Goal: Use online tool/utility: Utilize a website feature to perform a specific function

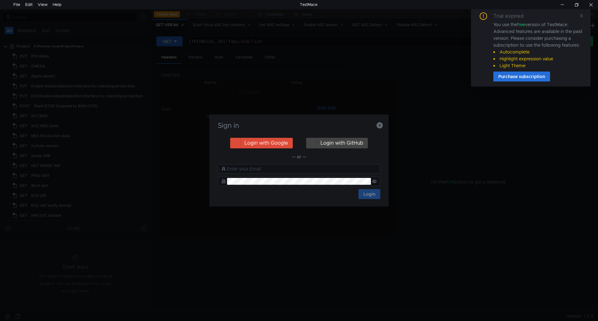
click at [375, 125] on h3 "Sign in" at bounding box center [299, 125] width 164 height 7
click at [583, 14] on icon at bounding box center [581, 16] width 4 height 4
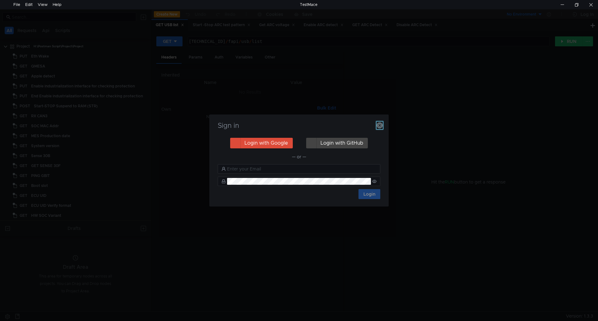
click at [377, 125] on icon "button" at bounding box center [379, 125] width 6 height 6
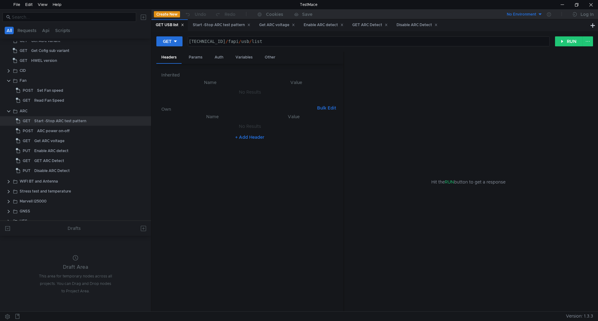
scroll to position [187, 0]
click at [44, 90] on div "Set Fan speed" at bounding box center [50, 89] width 26 height 9
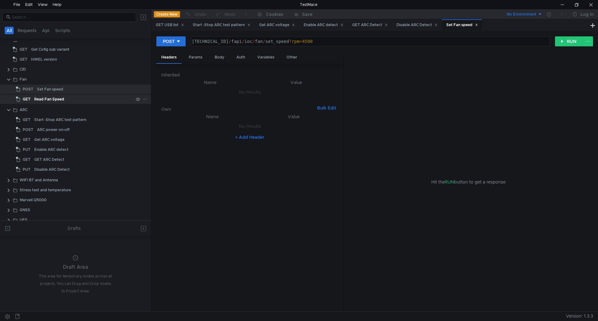
click at [45, 96] on div "Read Fan Speed" at bounding box center [49, 99] width 30 height 9
click at [41, 88] on div "Set Fan speed" at bounding box center [50, 89] width 26 height 9
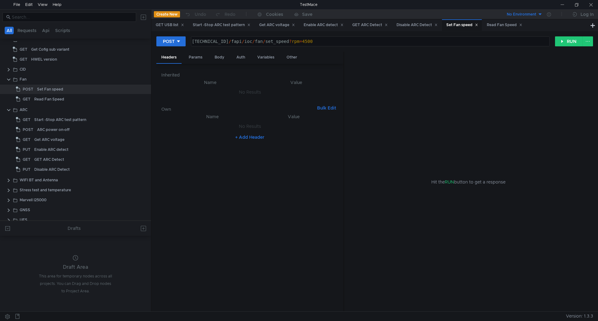
click at [564, 156] on div "Hit the RUN button to get a response" at bounding box center [468, 182] width 234 height 261
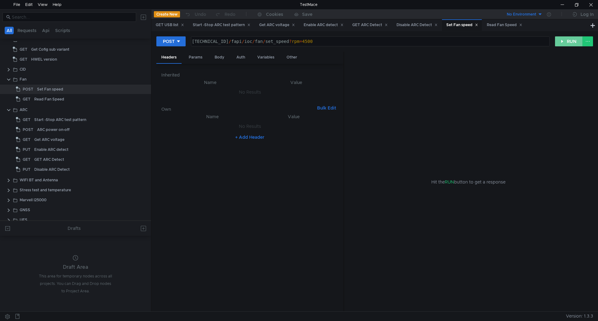
click at [579, 42] on button "RUN" at bounding box center [569, 41] width 28 height 10
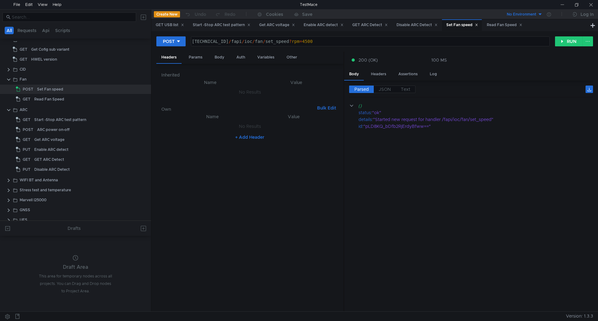
drag, startPoint x: 545, startPoint y: 152, endPoint x: 554, endPoint y: 142, distance: 13.2
click at [546, 150] on cdk-virtual-scroll-viewport "{} status : "ok" details : "Started new request for handler /fapi/ioc/fan/set_s…" at bounding box center [471, 204] width 244 height 205
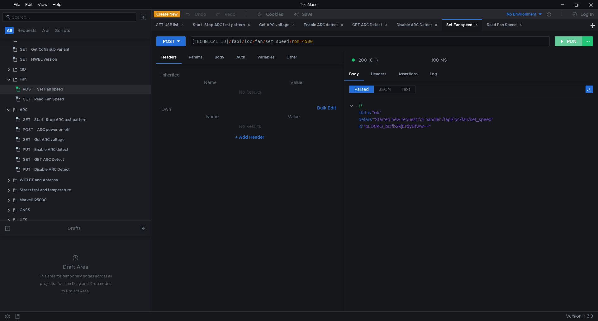
click at [576, 40] on button "RUN" at bounding box center [569, 41] width 28 height 10
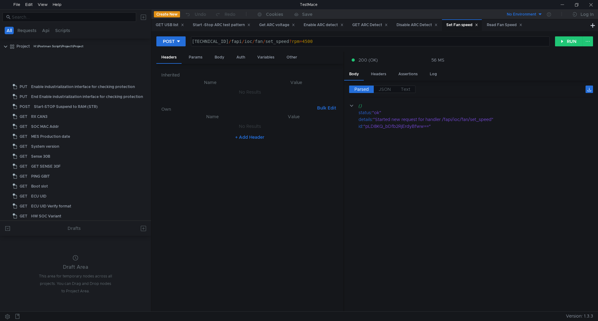
scroll to position [187, 0]
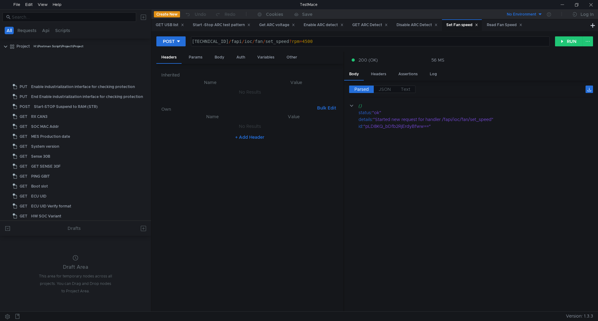
scroll to position [187, 0]
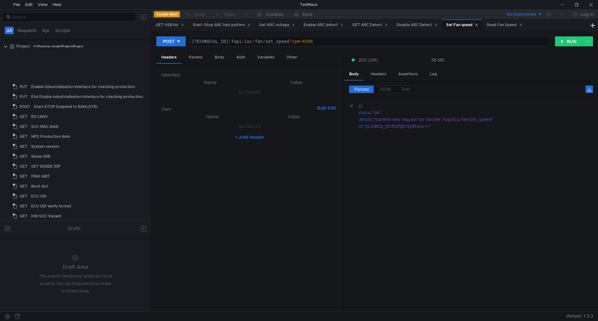
scroll to position [187, 0]
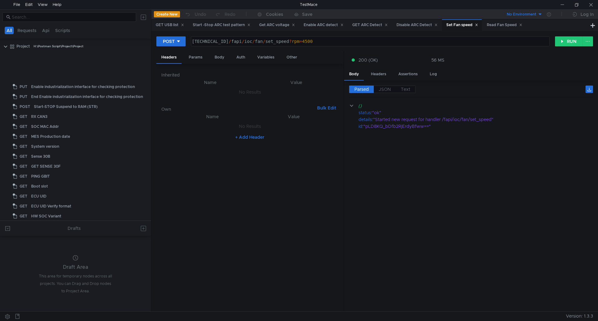
scroll to position [187, 0]
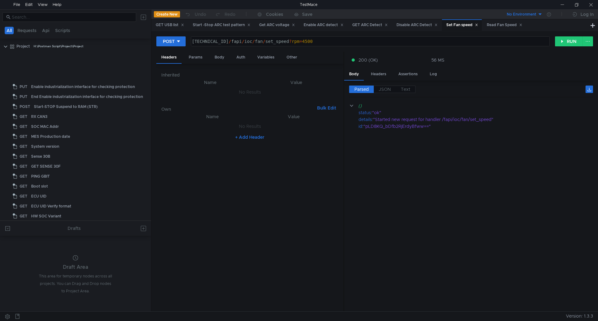
scroll to position [187, 0]
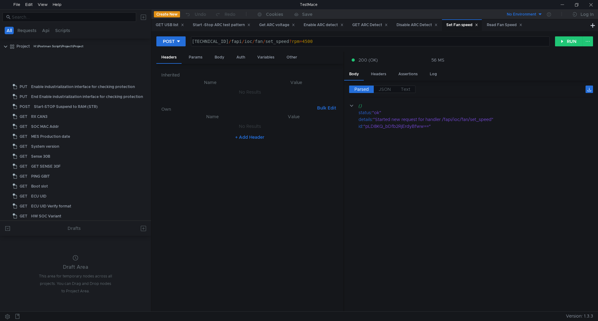
scroll to position [187, 0]
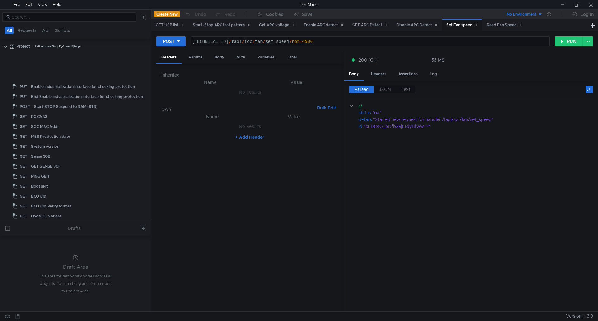
scroll to position [187, 0]
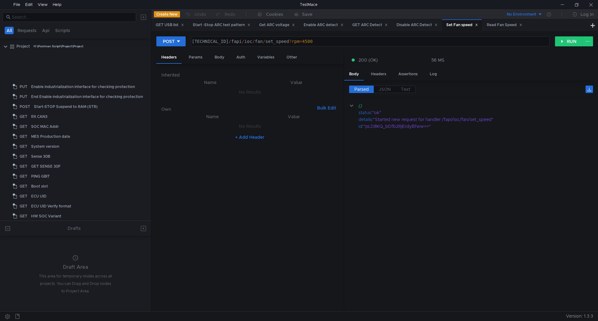
scroll to position [187, 0]
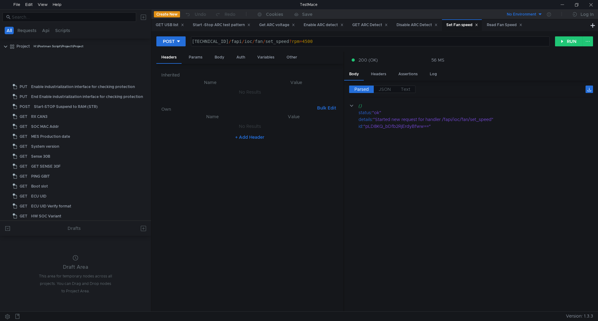
scroll to position [187, 0]
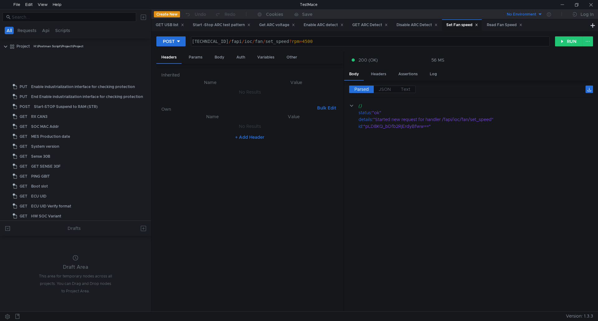
scroll to position [187, 0]
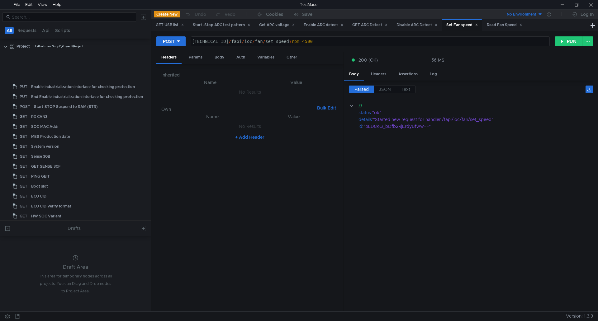
scroll to position [187, 0]
